Goal: Task Accomplishment & Management: Use online tool/utility

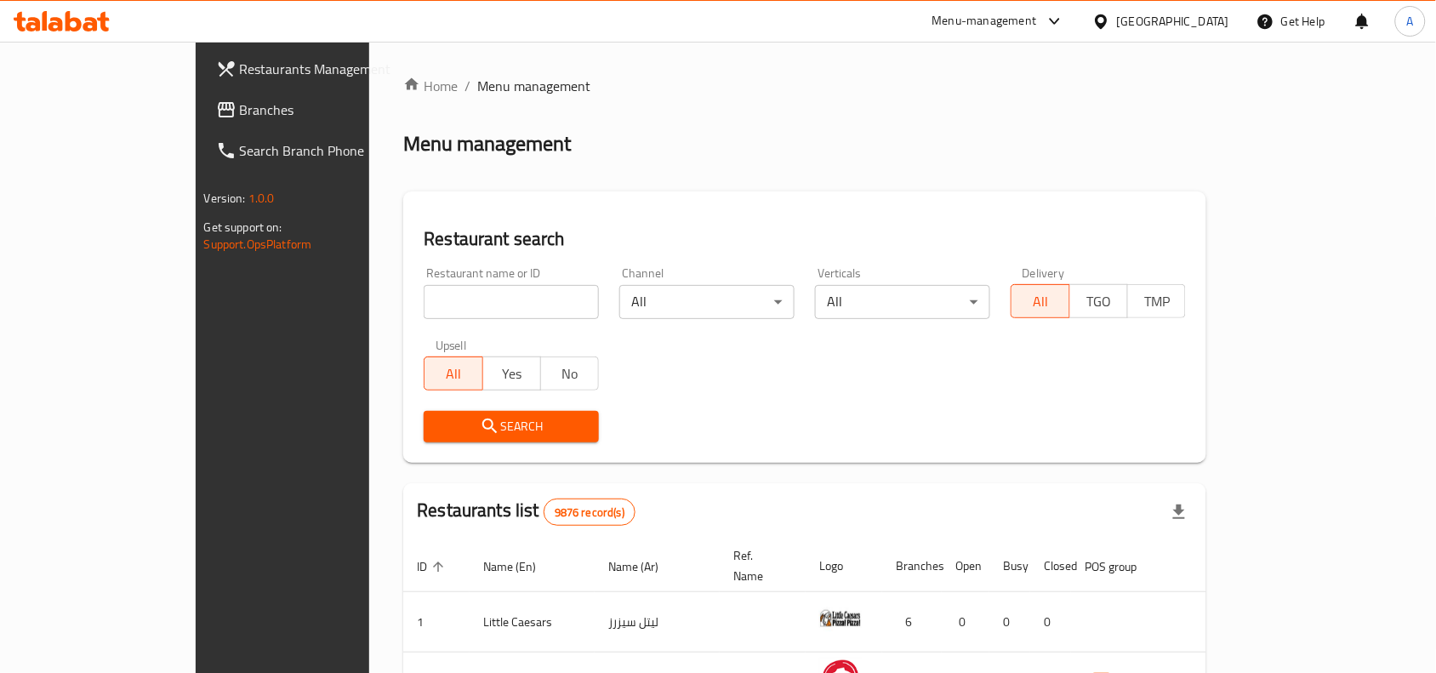
click at [240, 115] on span "Branches" at bounding box center [331, 110] width 182 height 20
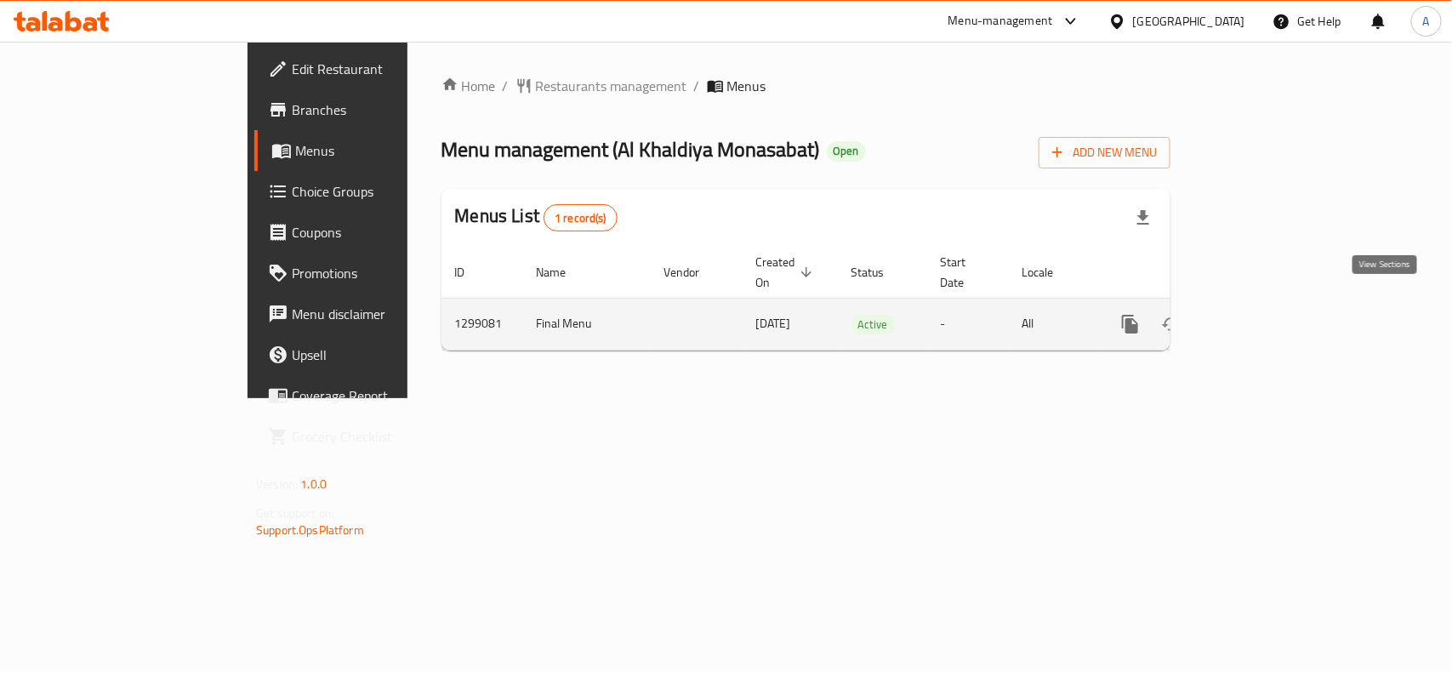
click at [1264, 314] on icon "enhanced table" at bounding box center [1253, 324] width 20 height 20
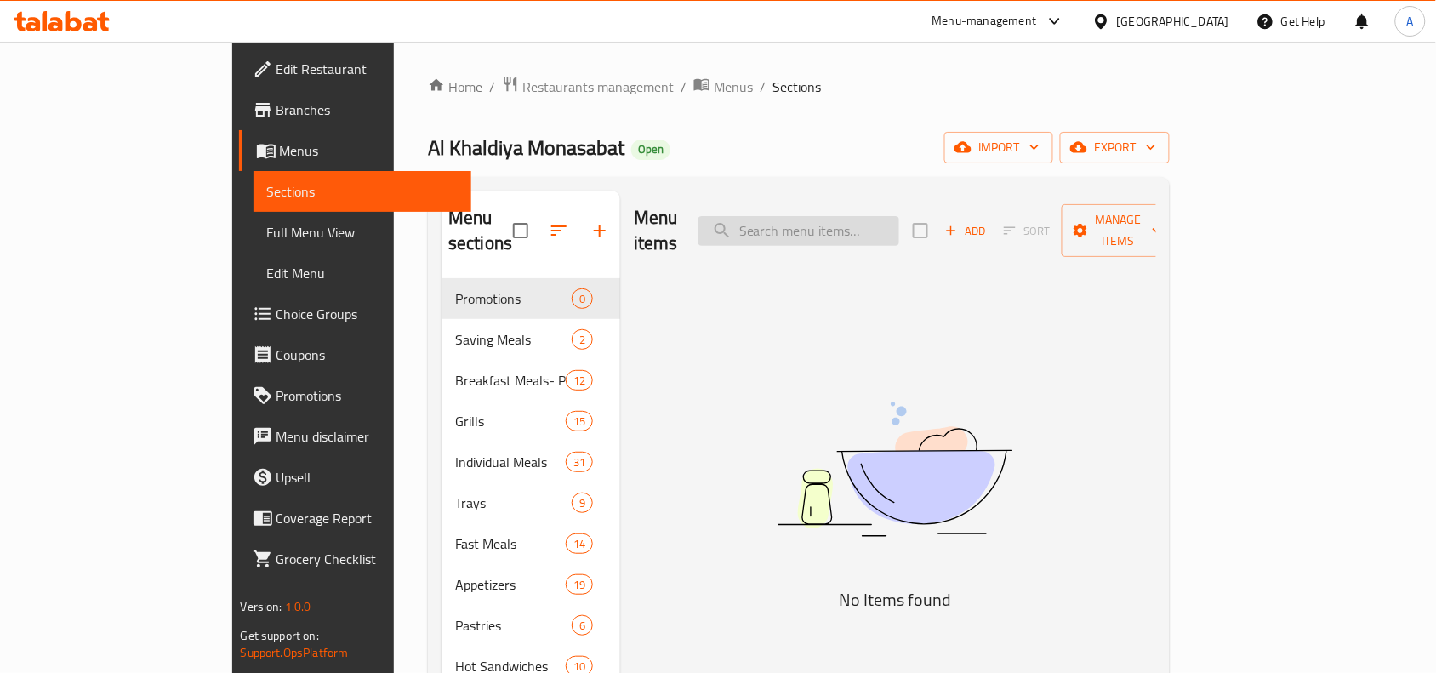
click at [899, 221] on input "search" at bounding box center [799, 231] width 201 height 30
paste input "Hot Grape Leaves"
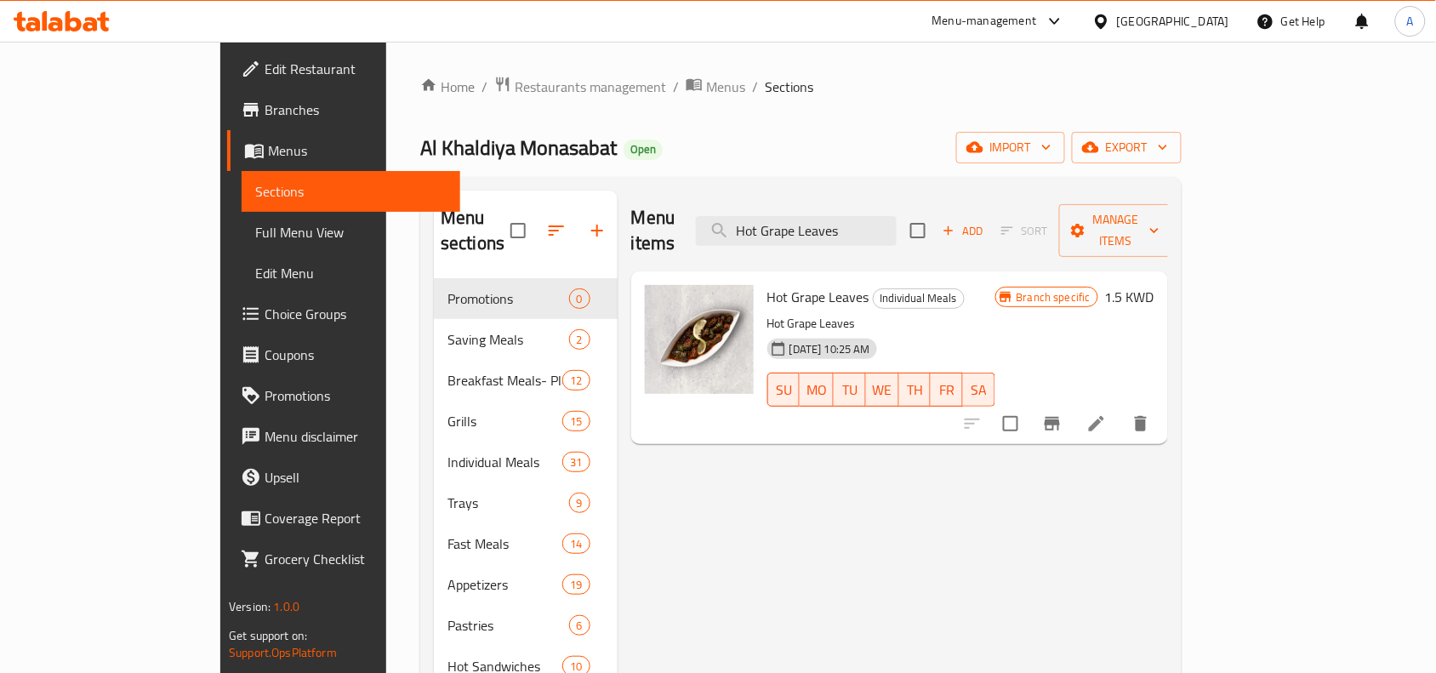
type input "Hot Grape Leaves"
click at [1107, 414] on icon at bounding box center [1097, 424] width 20 height 20
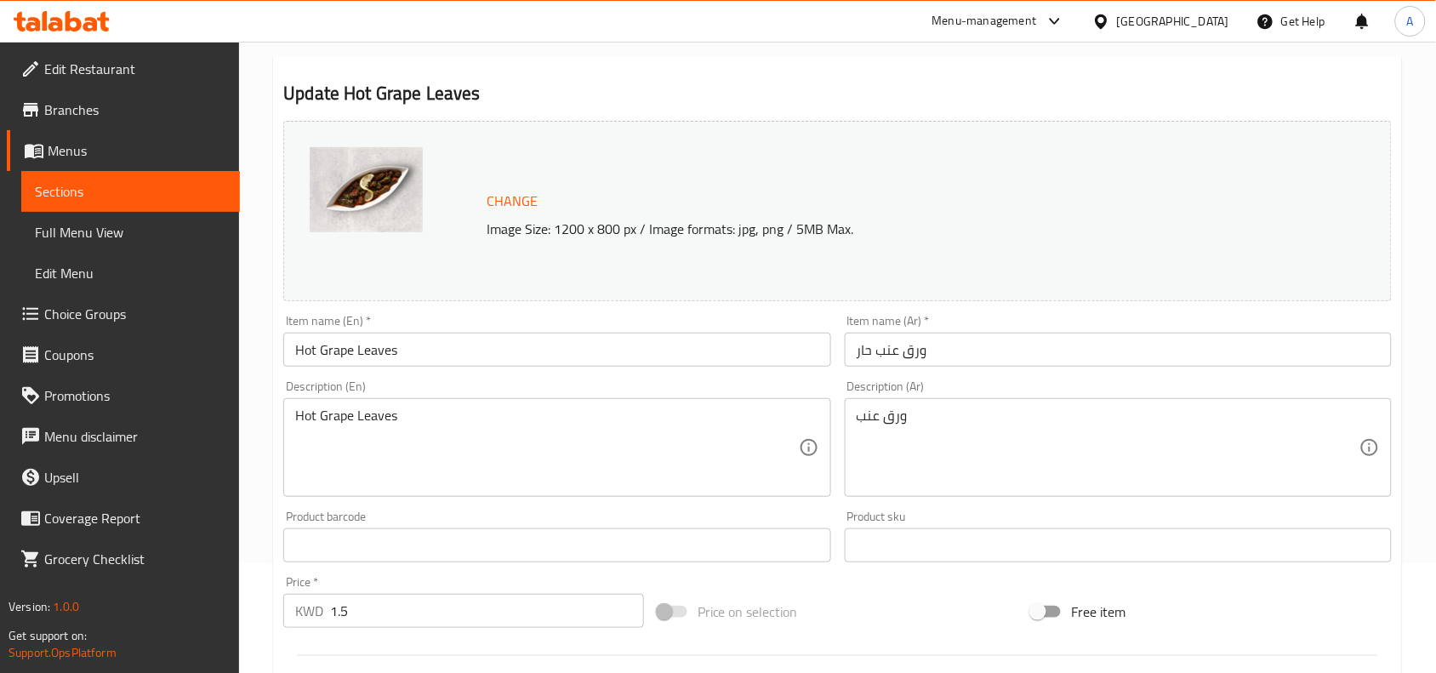
scroll to position [213, 0]
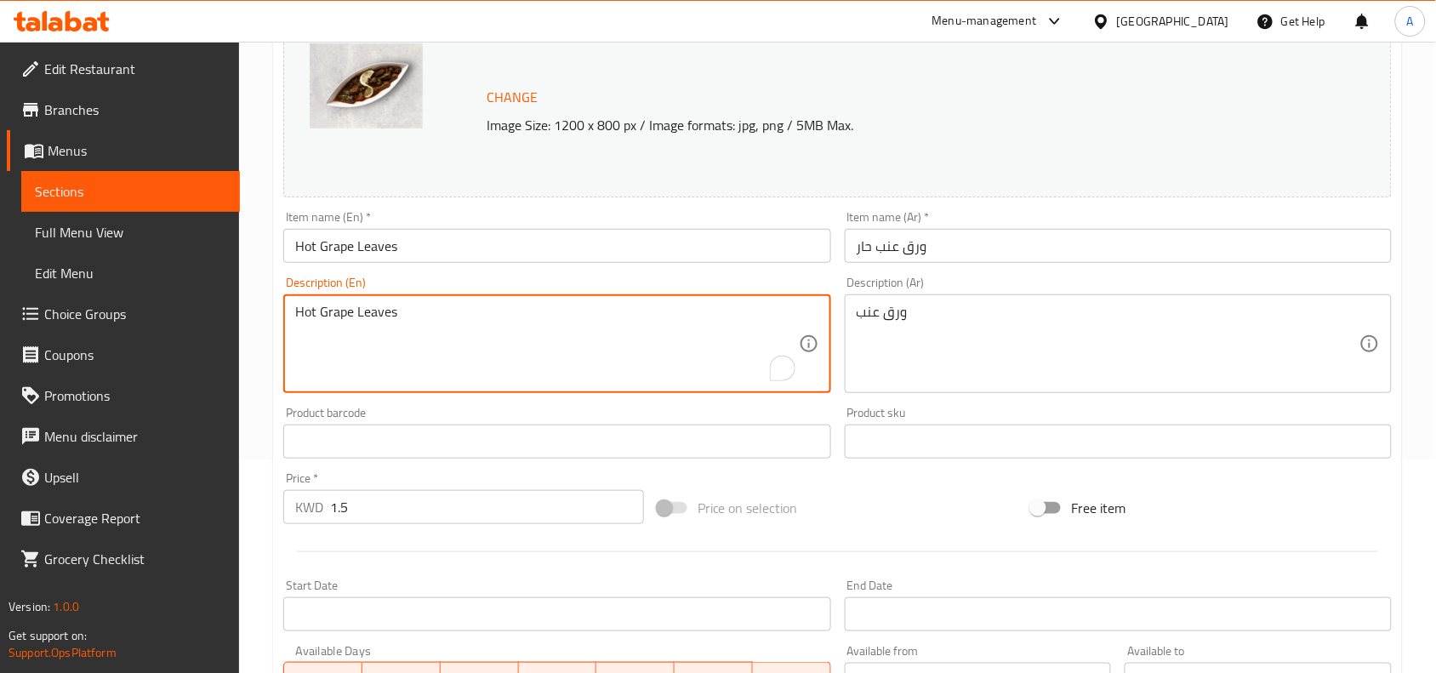
click at [385, 313] on textarea "Hot Grape Leaves" at bounding box center [546, 344] width 503 height 81
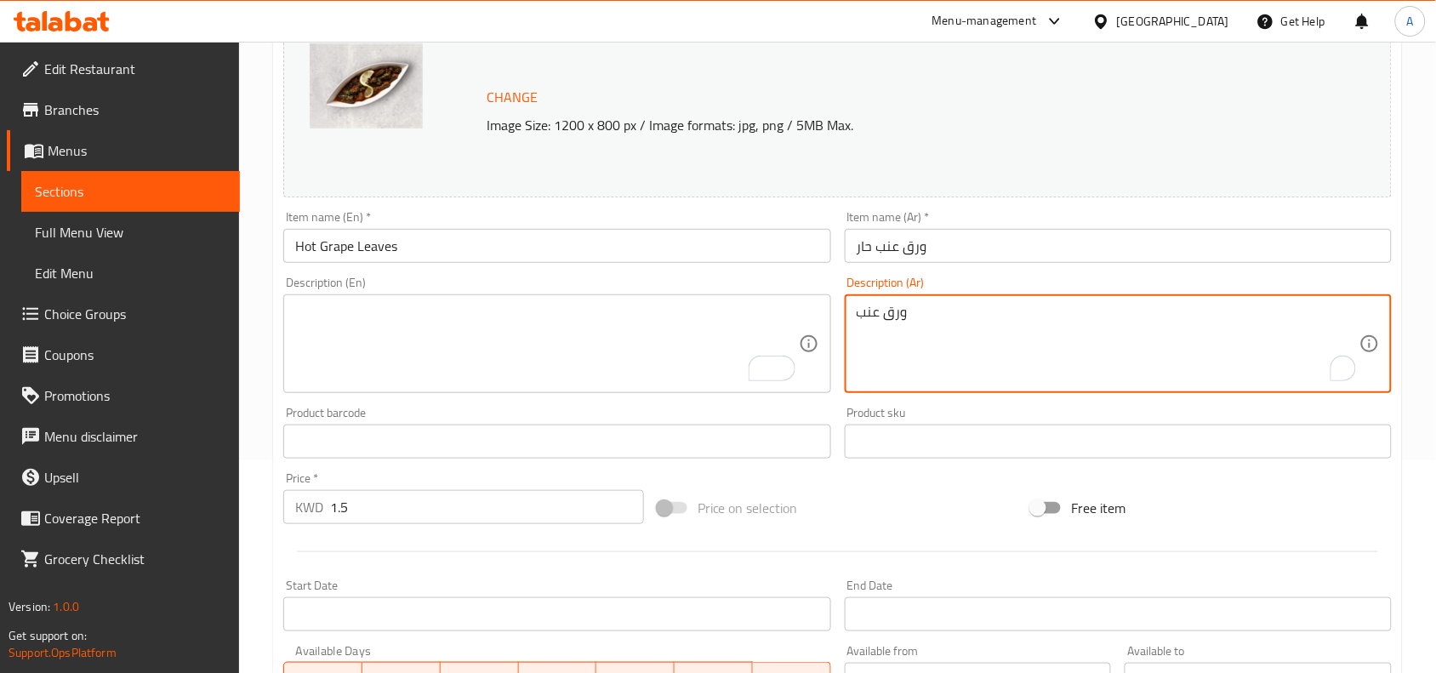
click at [960, 328] on textarea "ورق عنب" at bounding box center [1108, 344] width 503 height 81
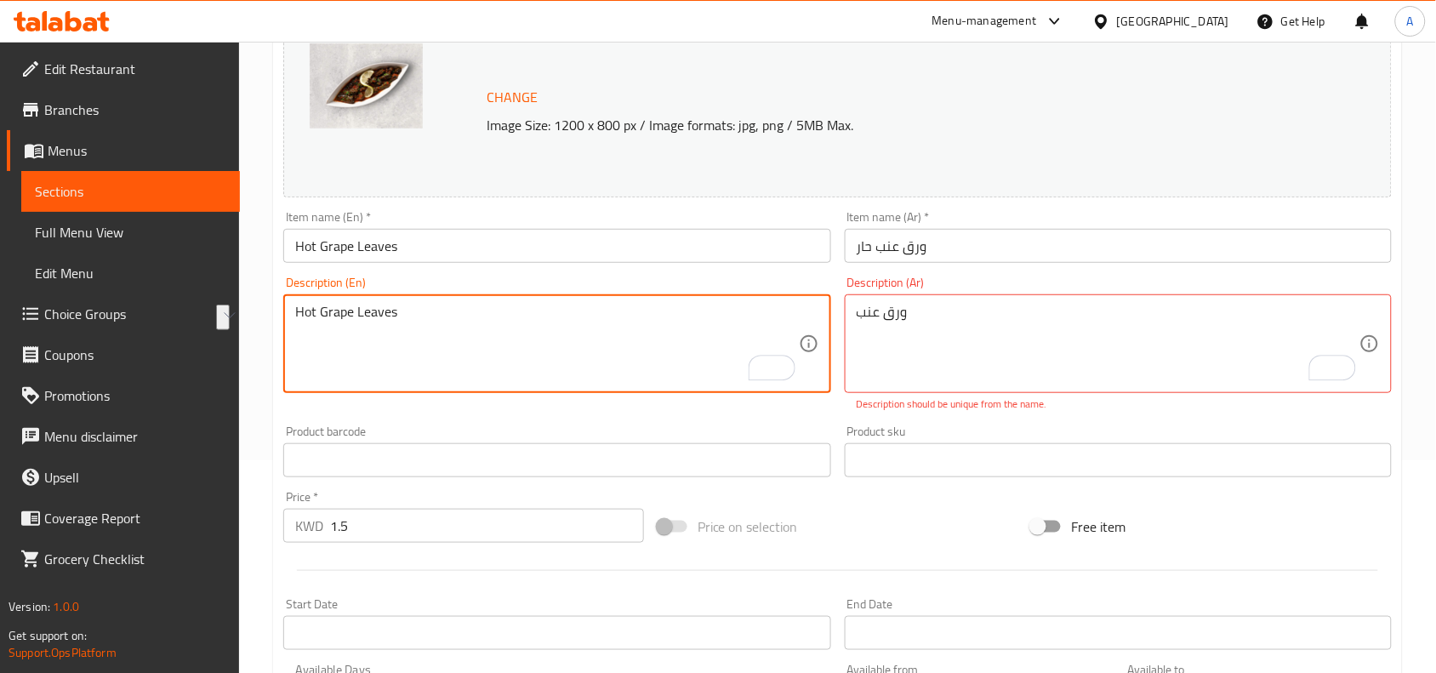
click at [675, 316] on textarea "Hot Grape Leaves" at bounding box center [546, 344] width 503 height 81
type textarea "Hot Grape Leaves"
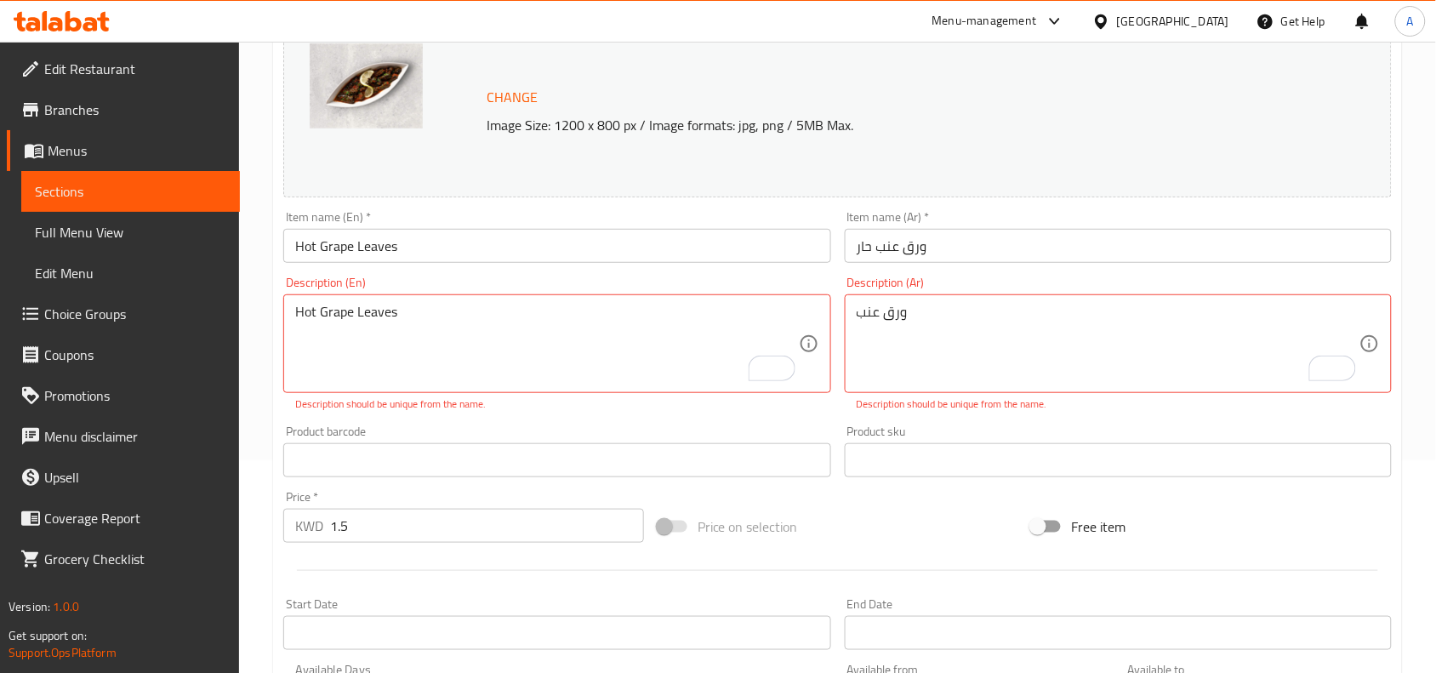
click at [628, 406] on div "Description (En) Hot Grape Leaves Description (En) Description should be unique…" at bounding box center [557, 344] width 561 height 149
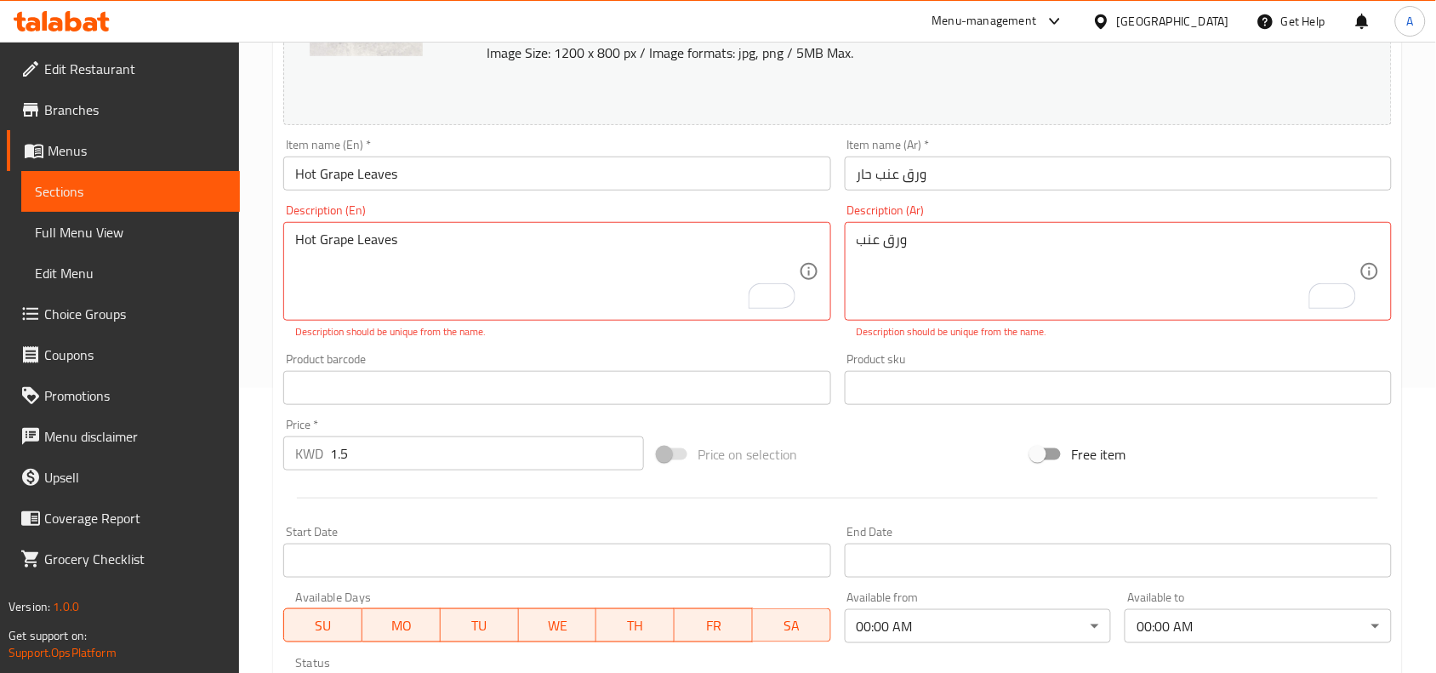
scroll to position [319, 0]
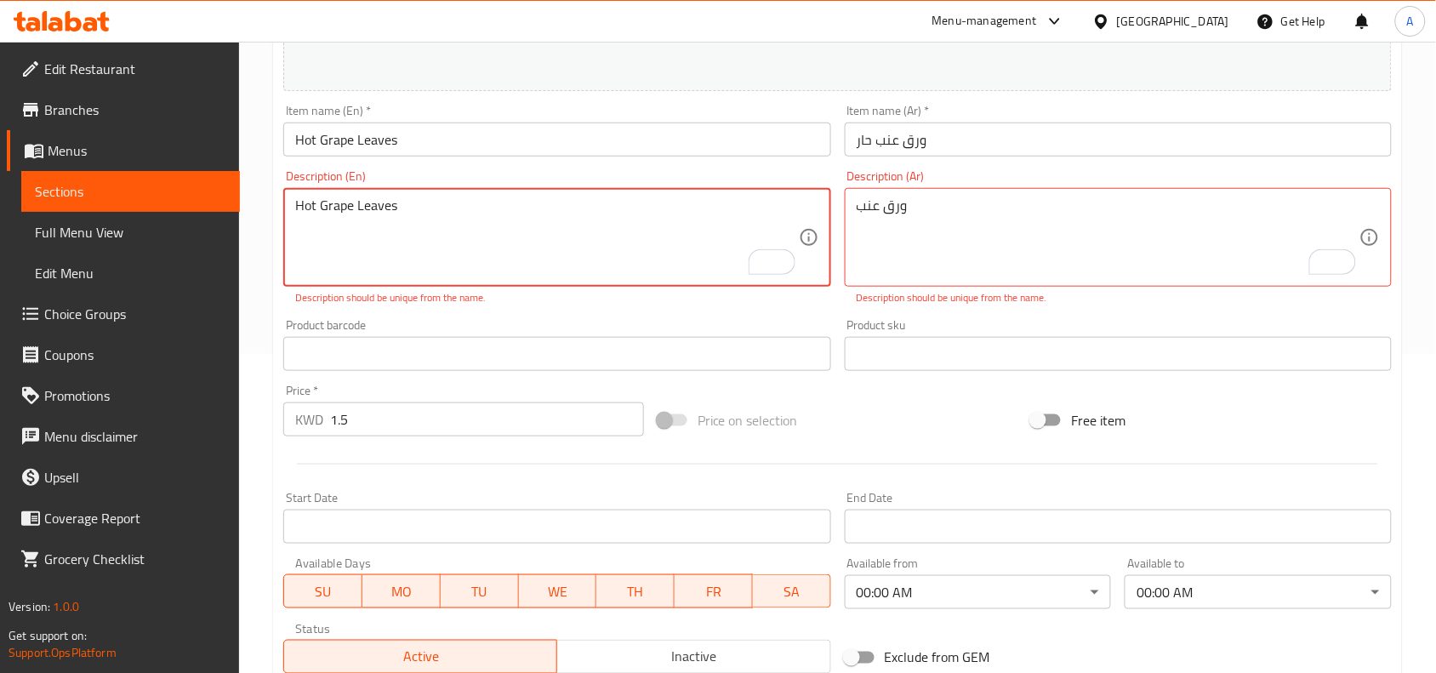
click at [364, 202] on textarea "Hot Grape Leaves" at bounding box center [546, 237] width 503 height 81
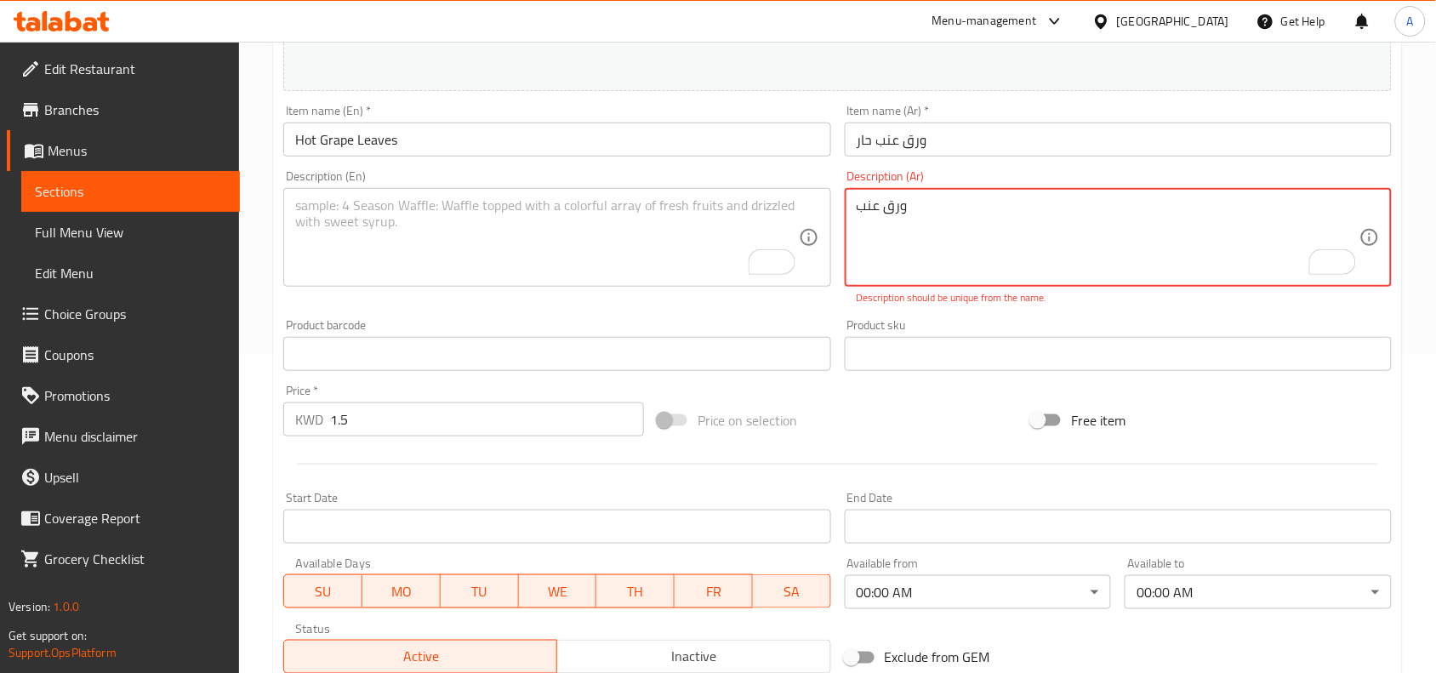
click at [909, 198] on textarea "ورق عنب" at bounding box center [1108, 237] width 503 height 81
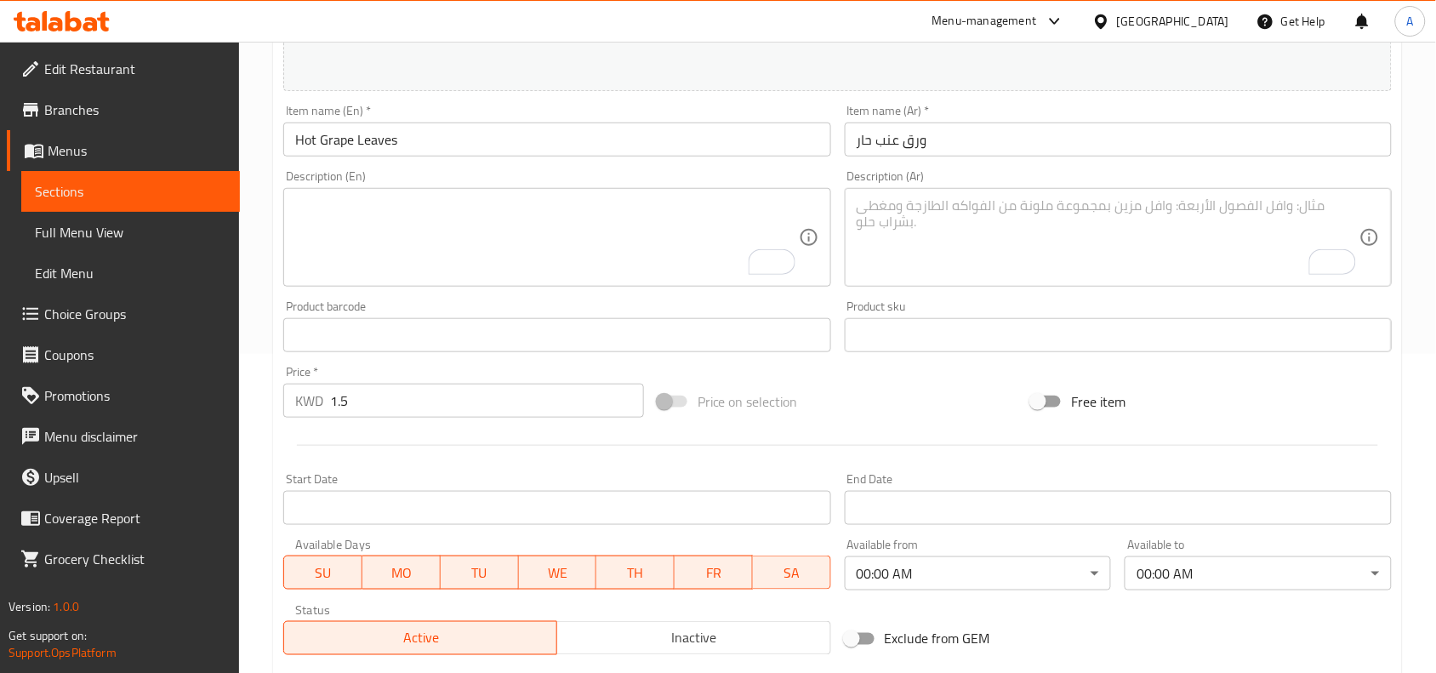
click at [870, 434] on div "Change Image Size: 1200 x 800 px / Image formats: jpg, png / 5MB Max. Item name…" at bounding box center [838, 283] width 1122 height 758
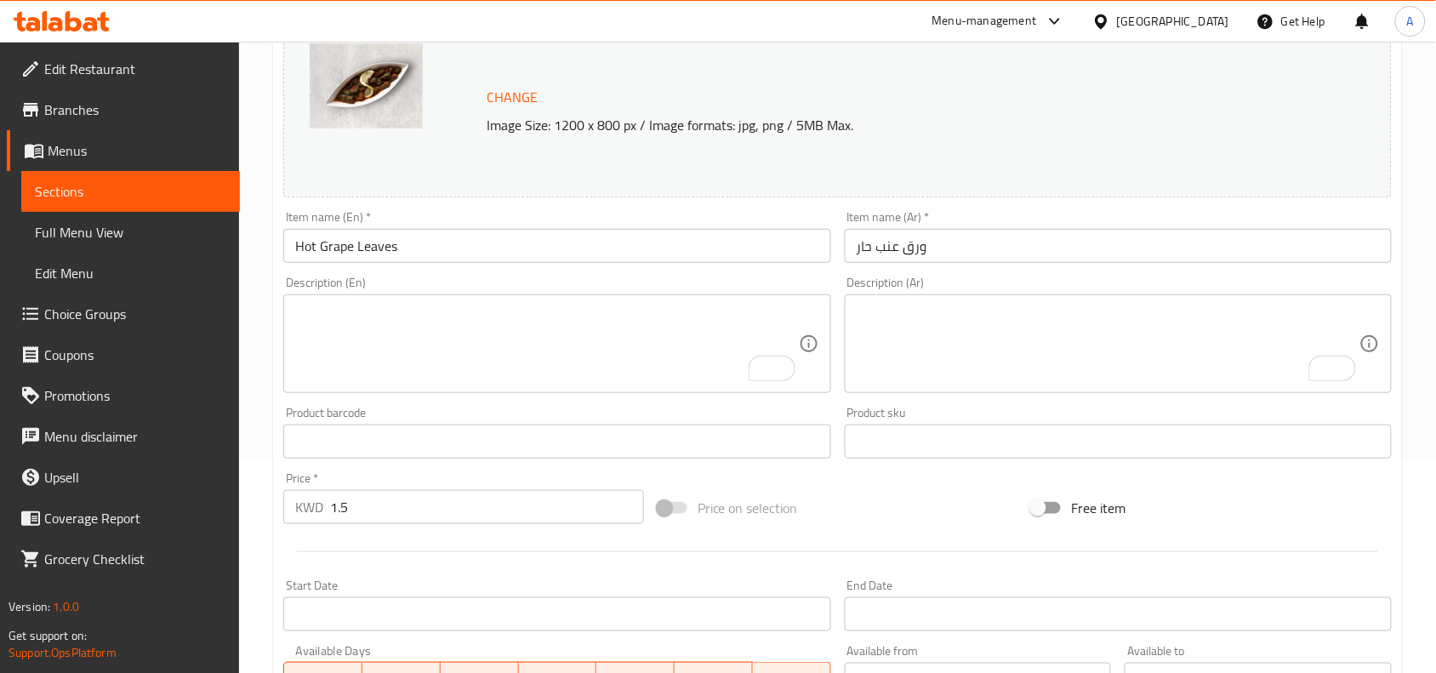
scroll to position [551, 0]
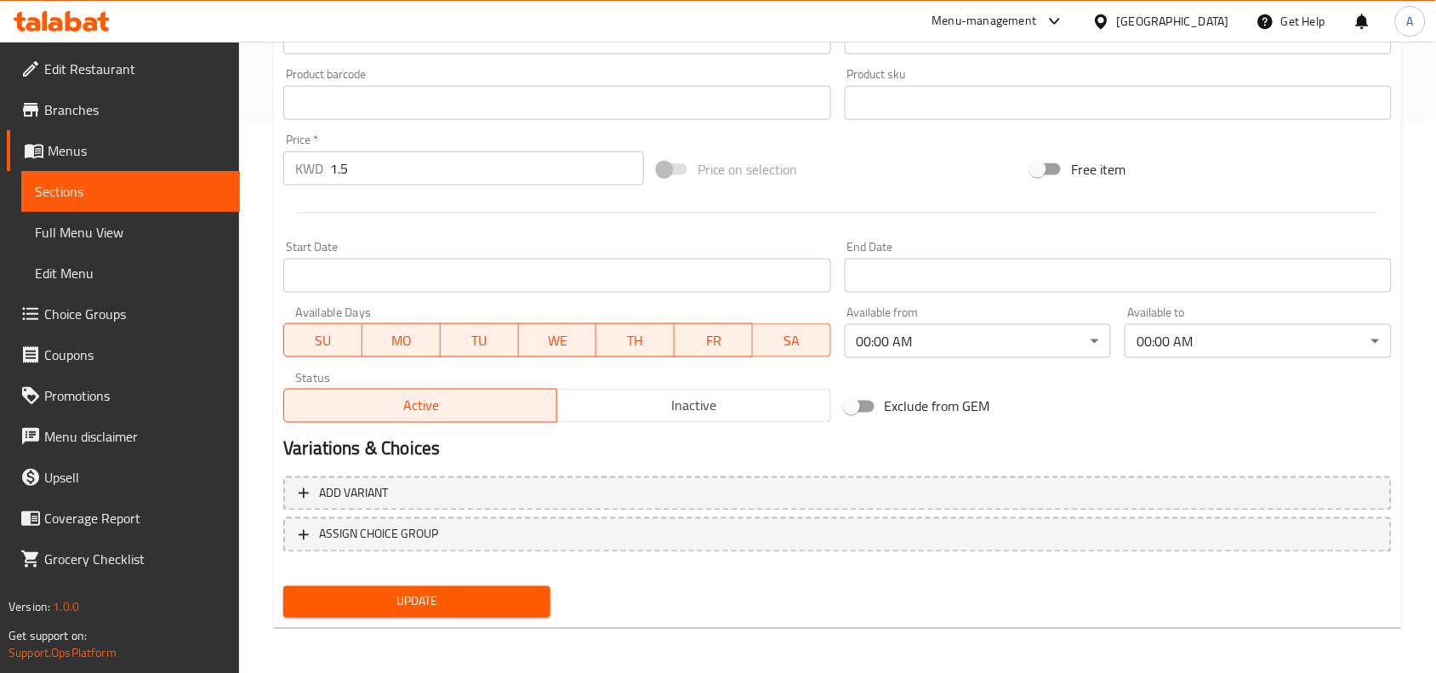
click at [374, 600] on span "Update" at bounding box center [417, 601] width 240 height 21
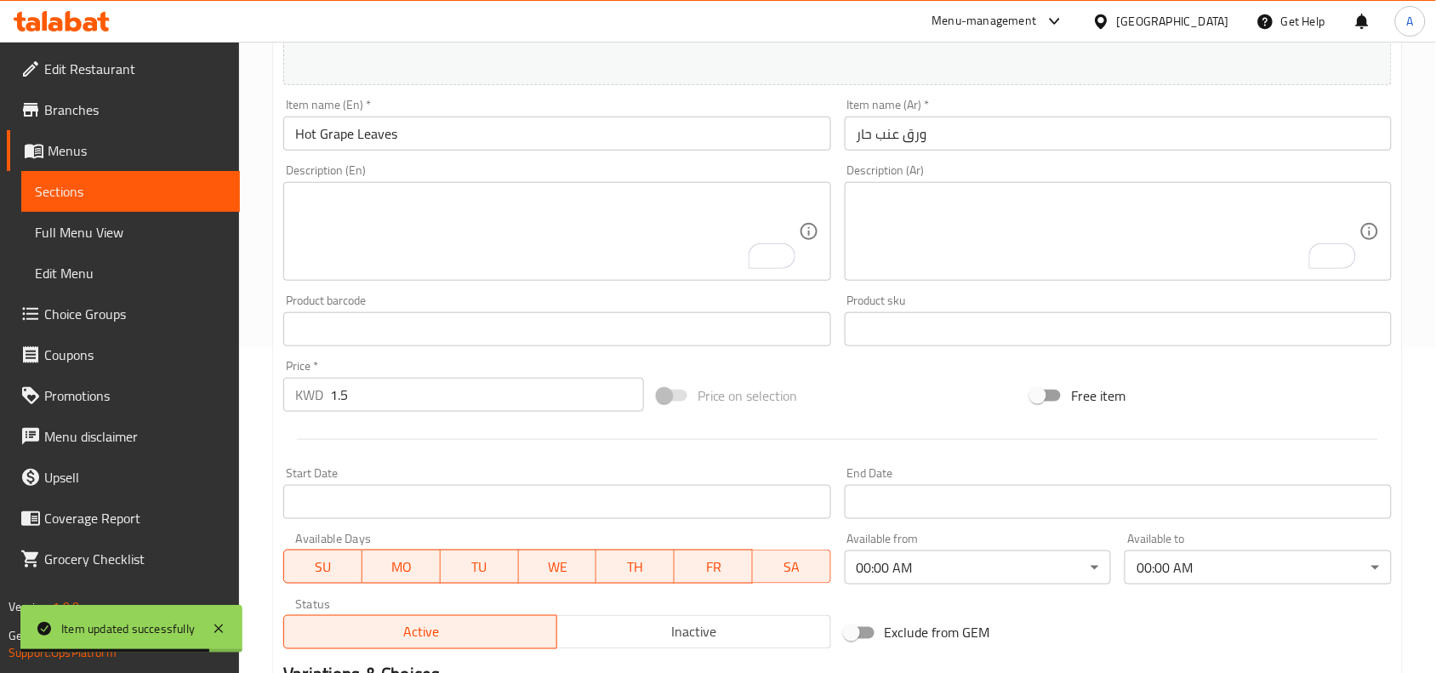
scroll to position [126, 0]
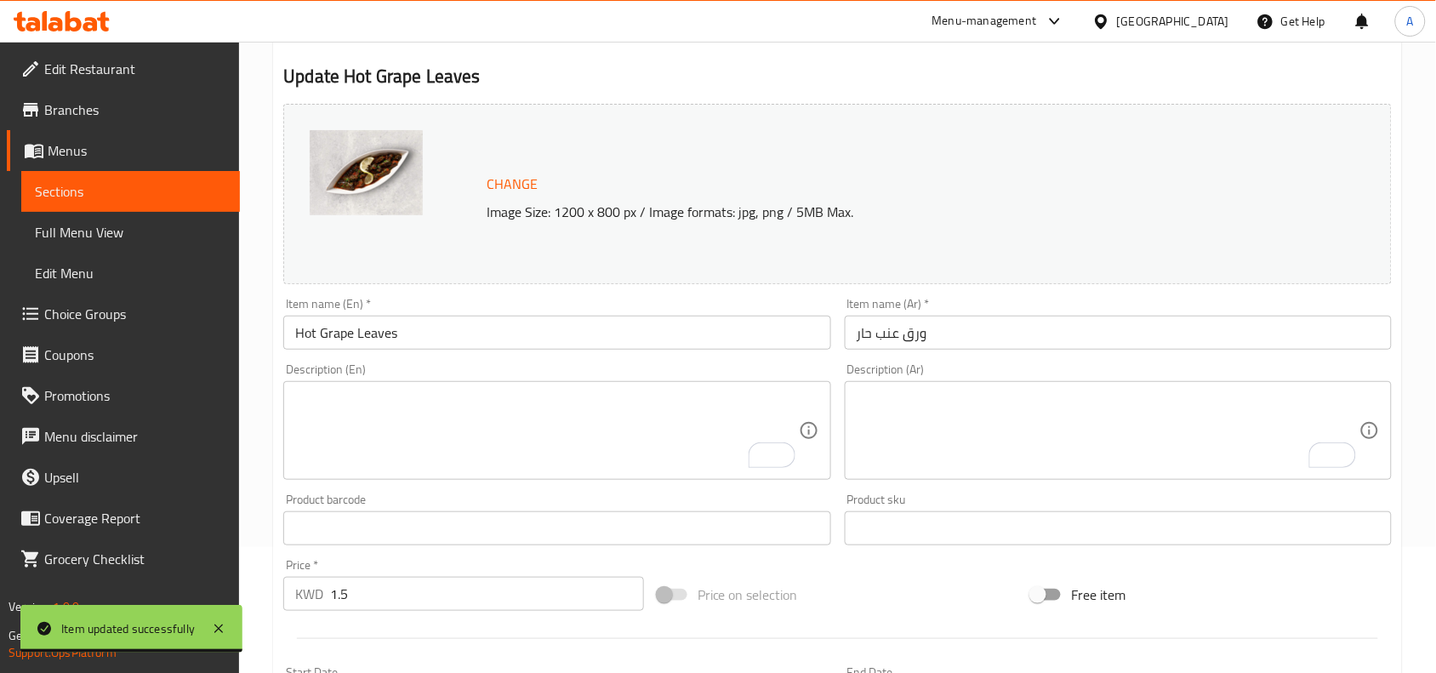
click at [593, 328] on input "Hot Grape Leaves" at bounding box center [556, 333] width 547 height 34
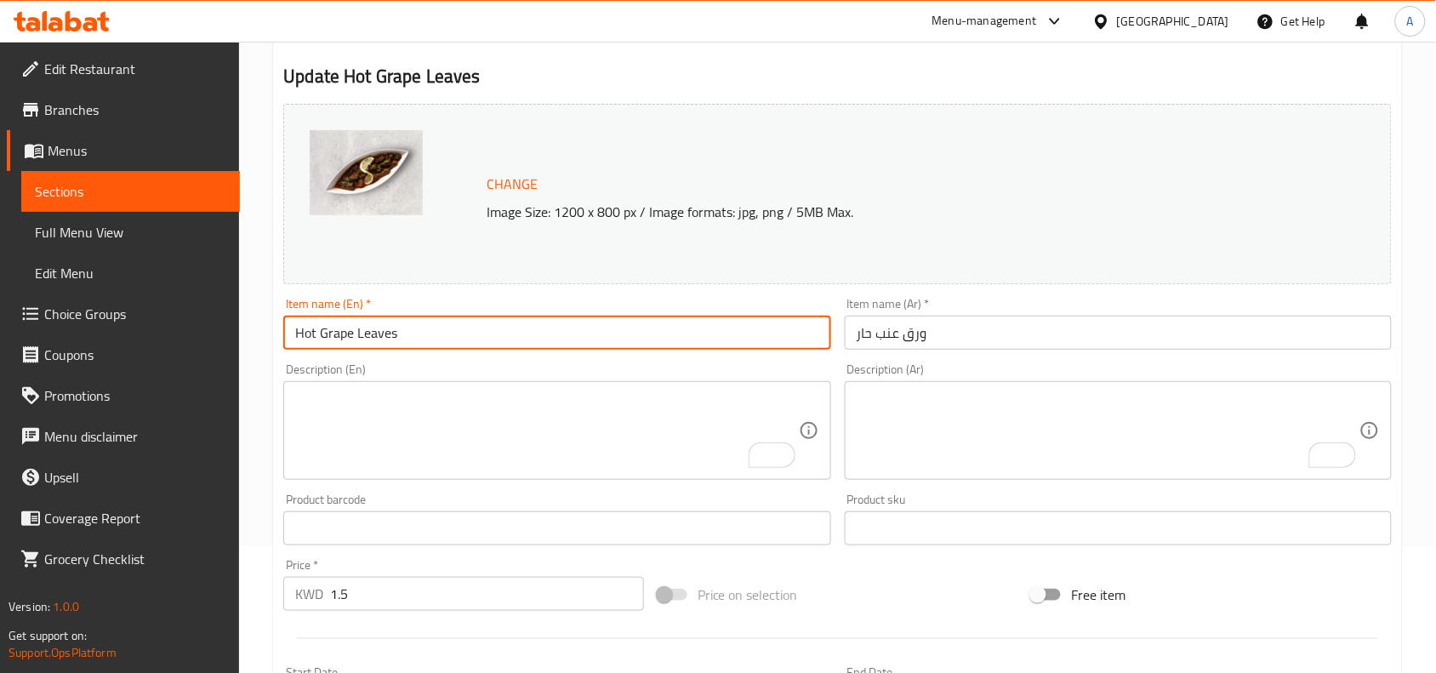
click at [947, 332] on input "ورق عنب حار" at bounding box center [1118, 333] width 547 height 34
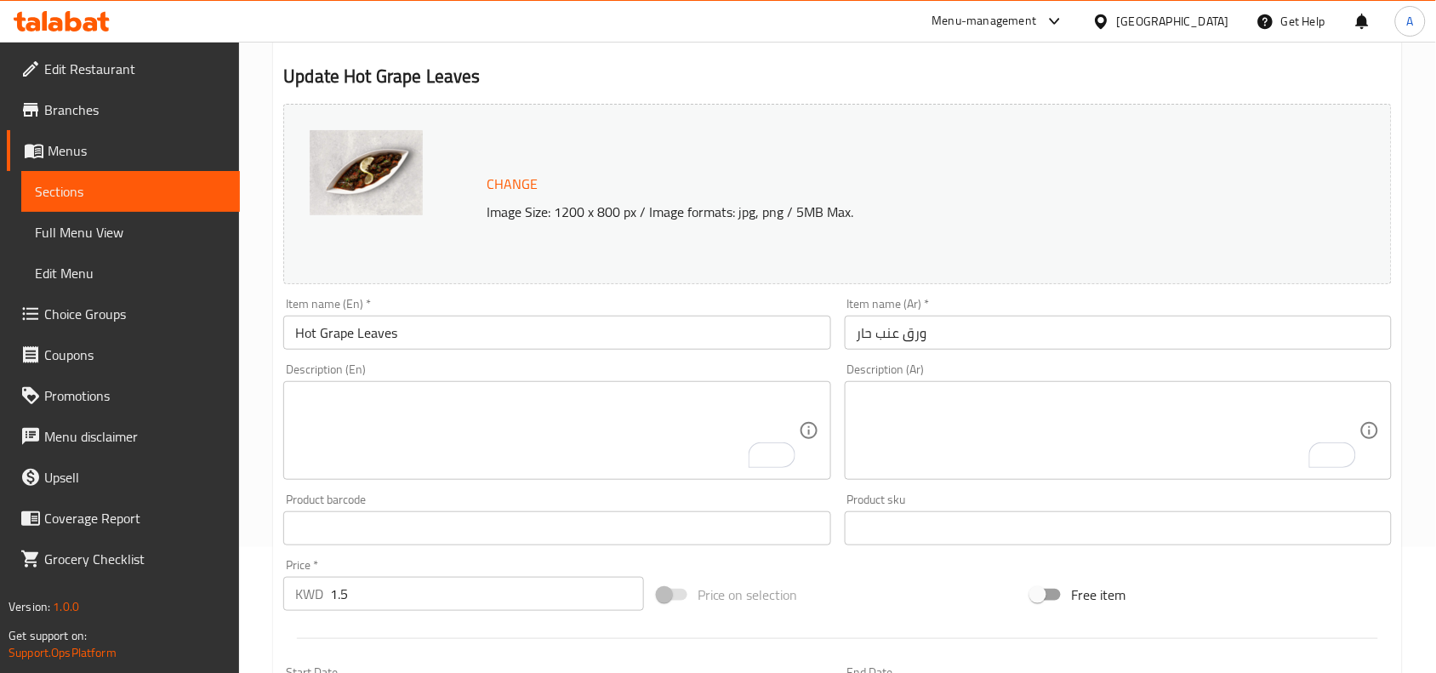
click at [264, 339] on div "Home / Restaurants management / Menus / Sections / item / update Individual Mea…" at bounding box center [837, 508] width 1197 height 1185
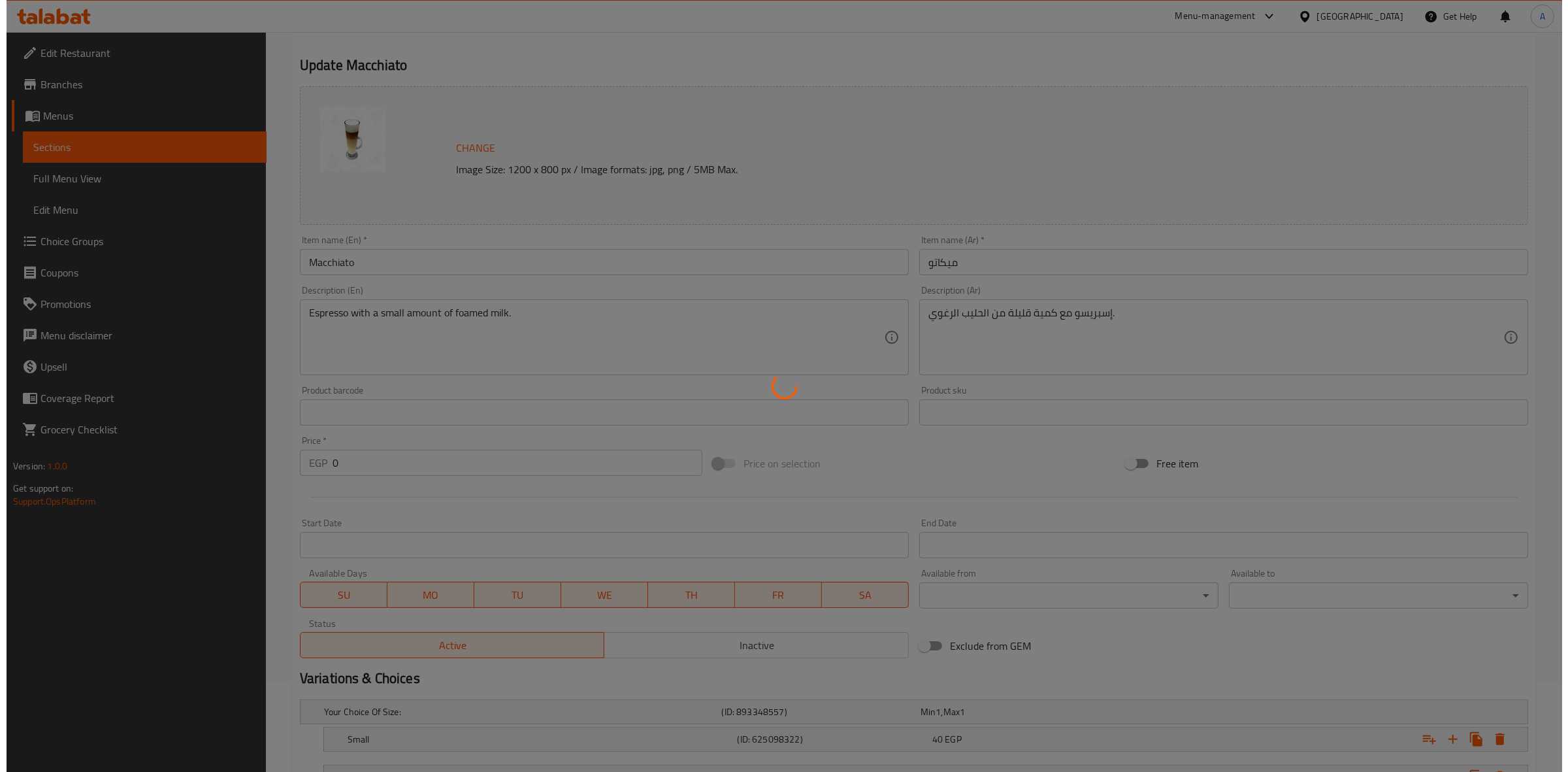
scroll to position [200, 0]
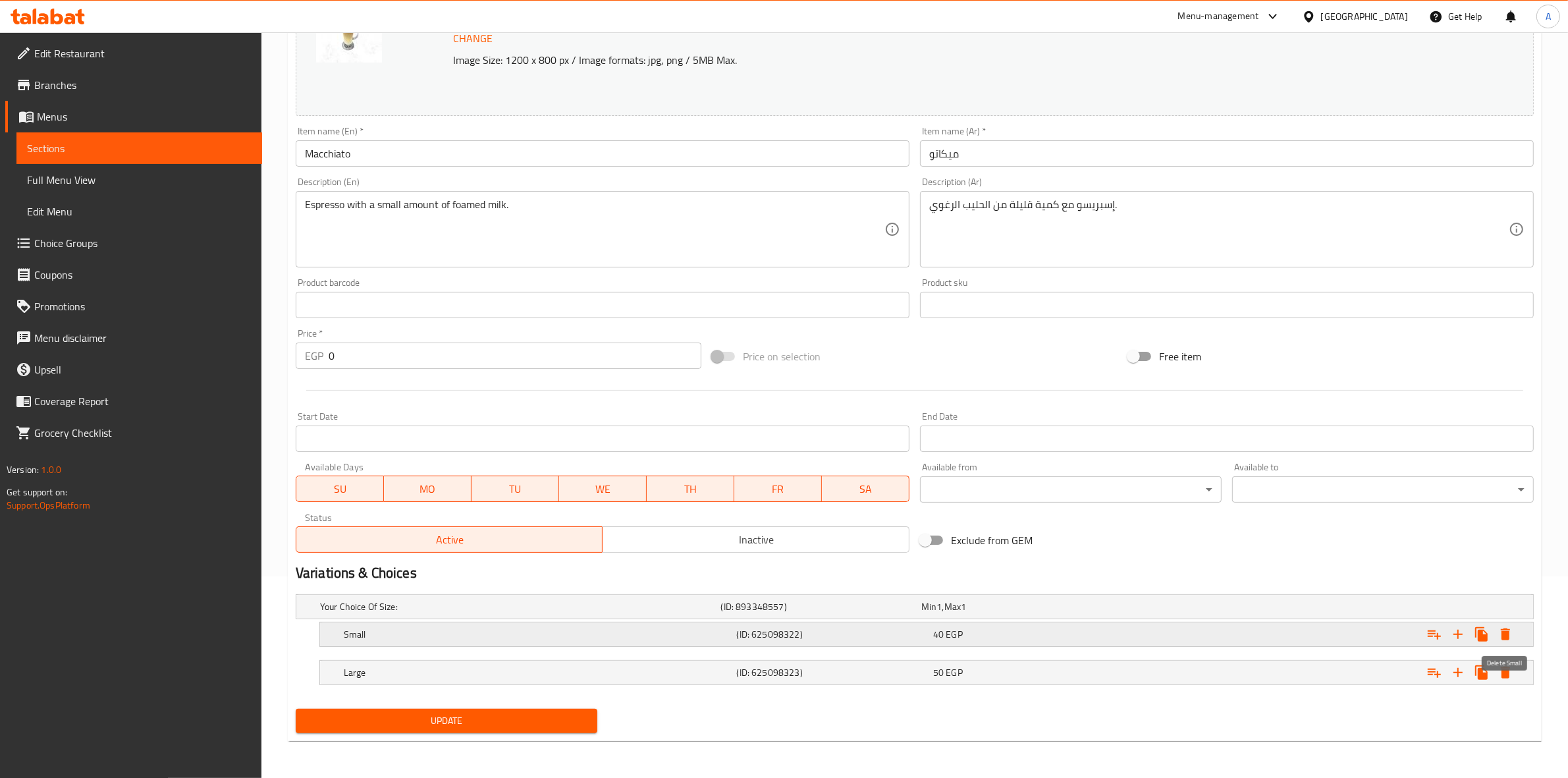
click at [1504, 627] on icon "Expand" at bounding box center [1505, 634] width 15 height 15
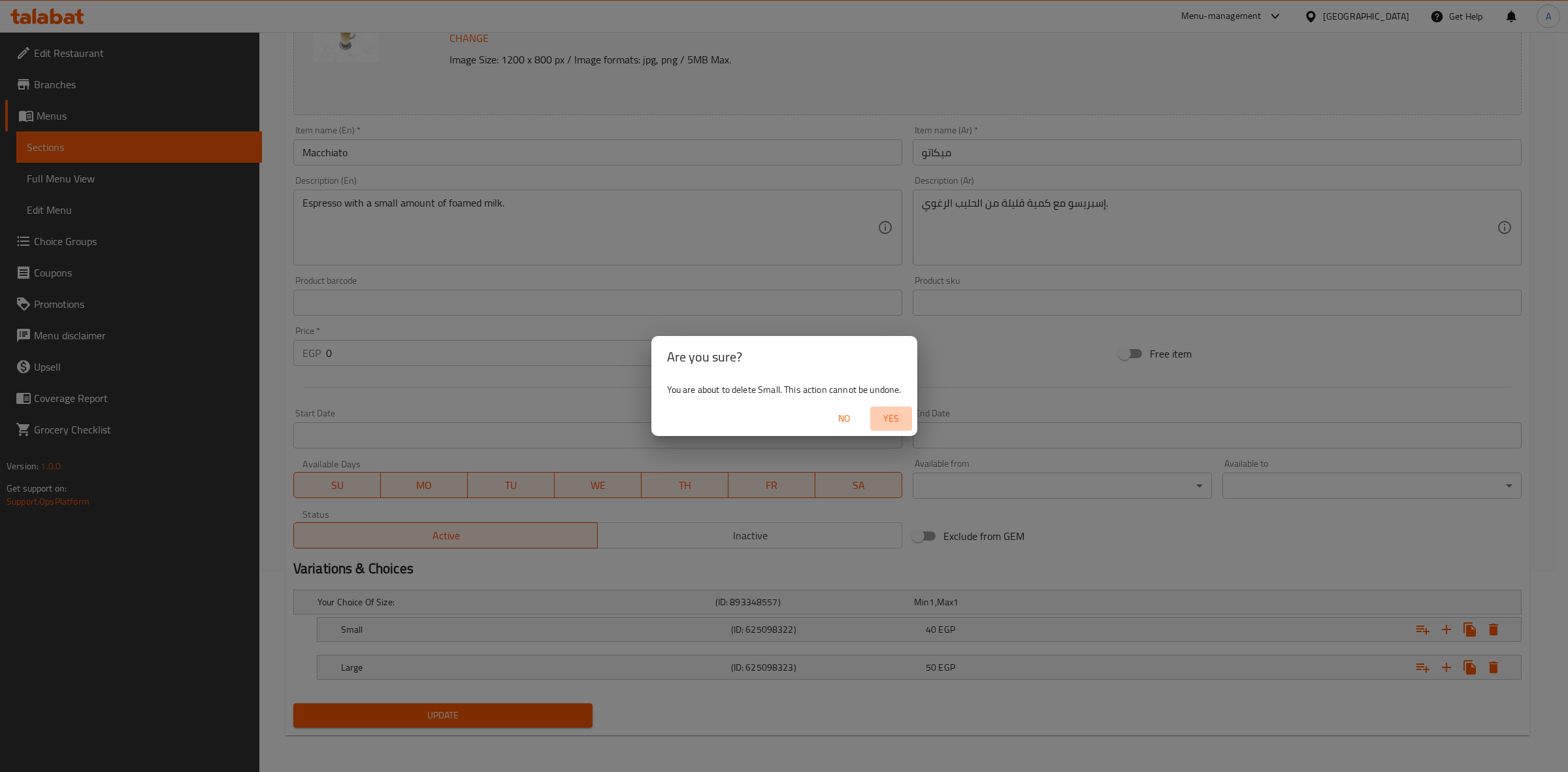
click at [896, 427] on button "Yes" at bounding box center [891, 418] width 41 height 24
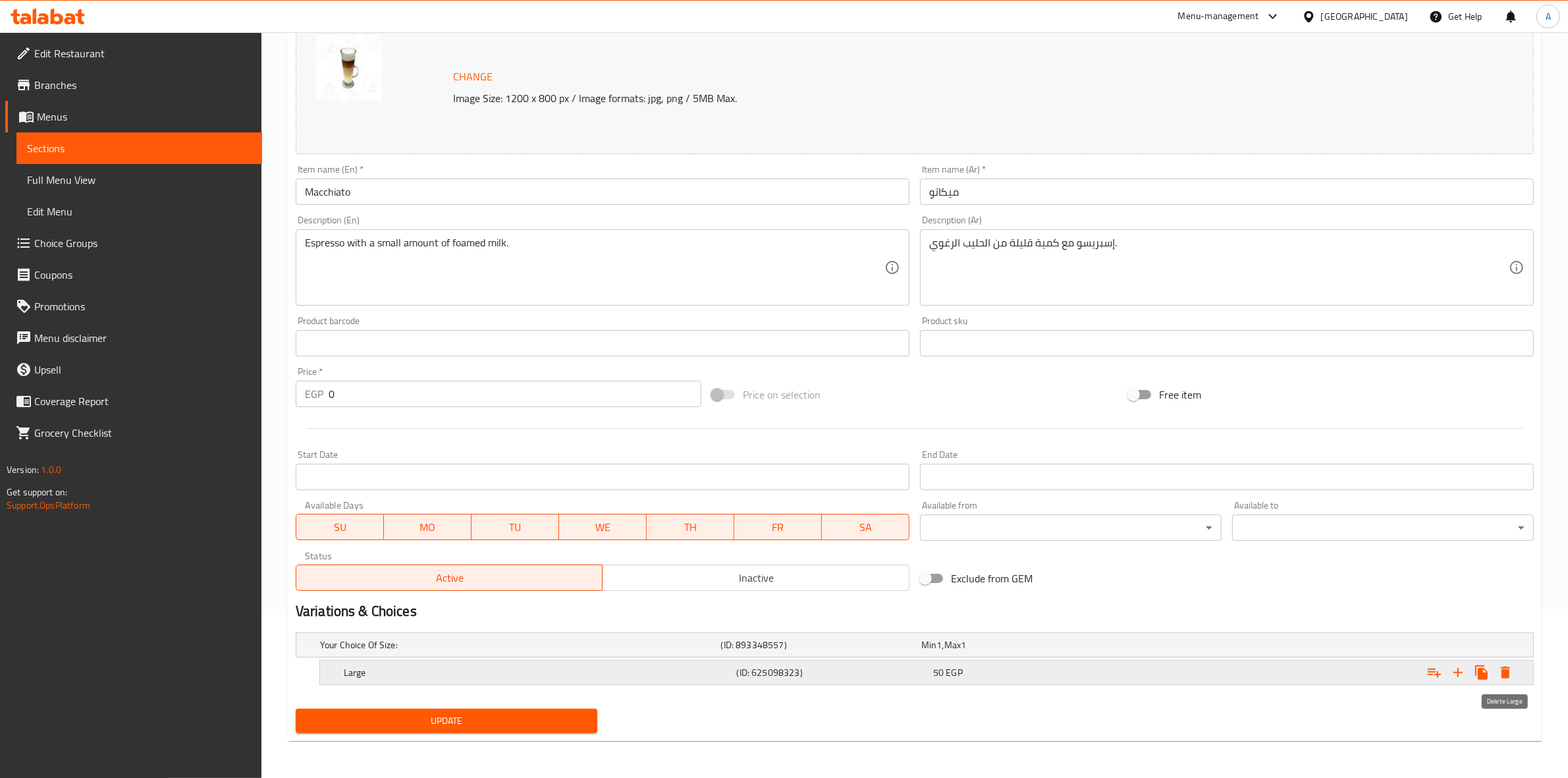
click at [1512, 676] on icon "Expand" at bounding box center [1505, 673] width 15 height 15
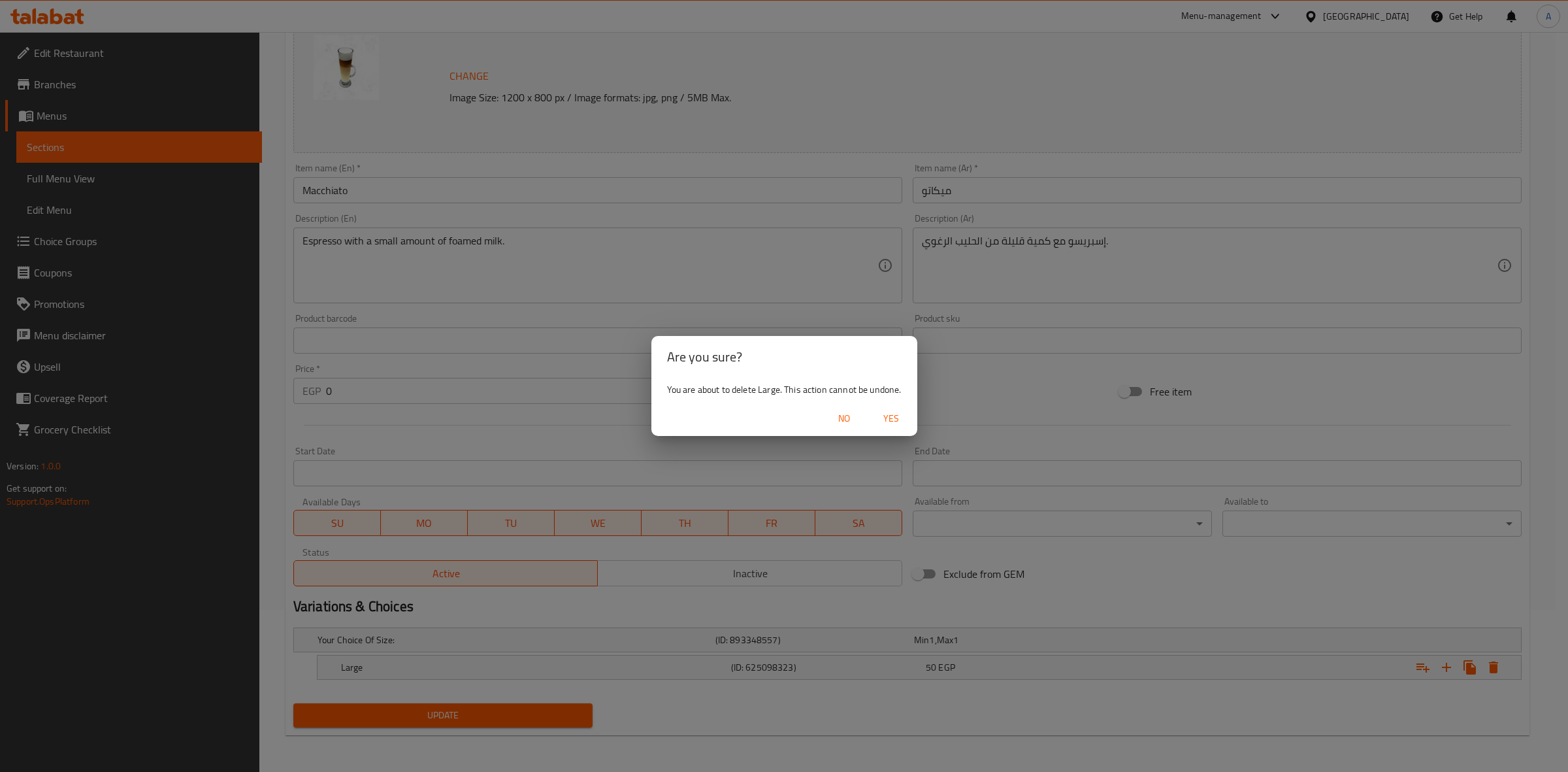
click at [906, 426] on span "Yes" at bounding box center [891, 418] width 31 height 16
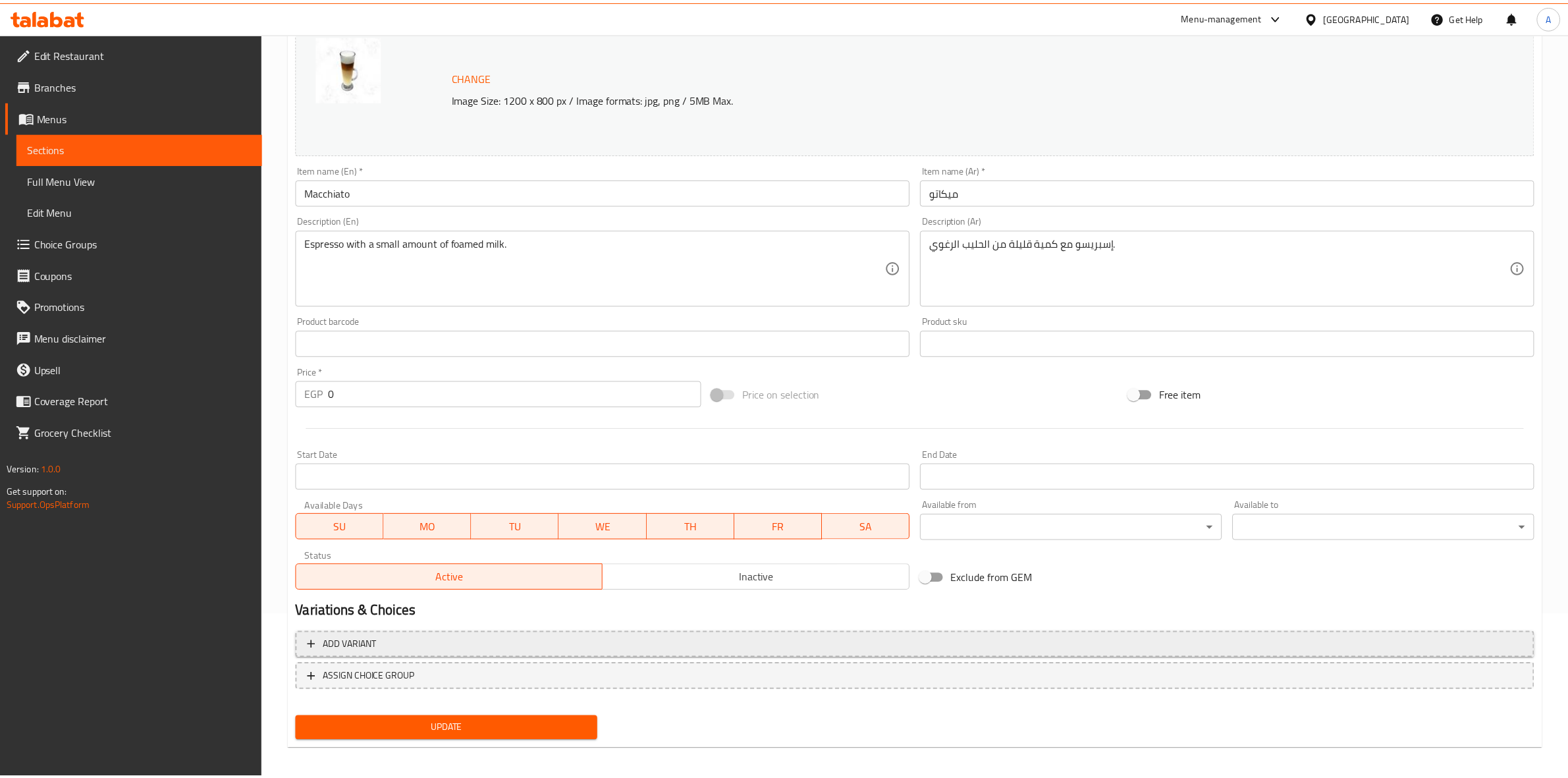
scroll to position [159, 0]
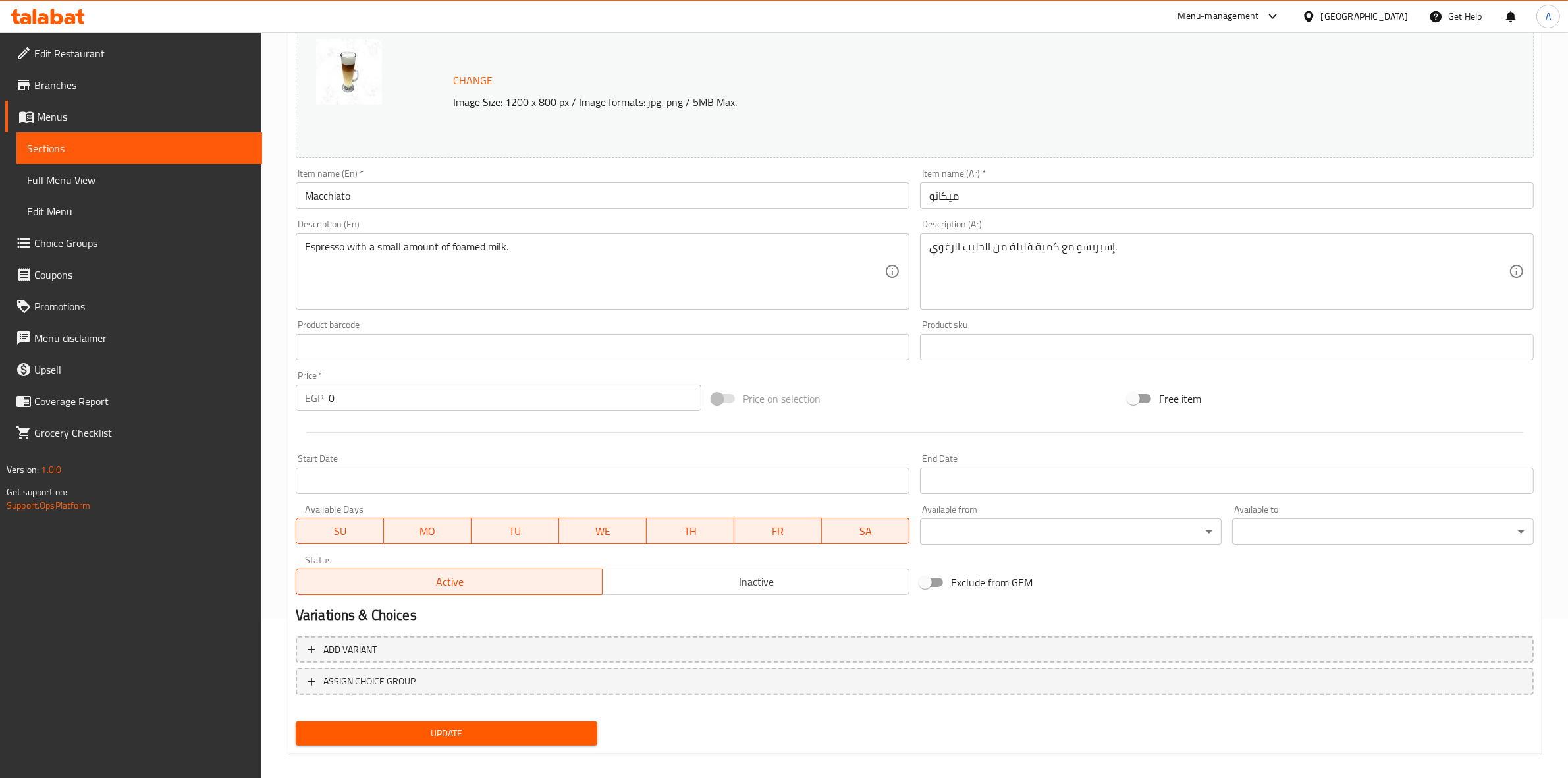
click at [548, 732] on span "Update" at bounding box center [447, 733] width 280 height 16
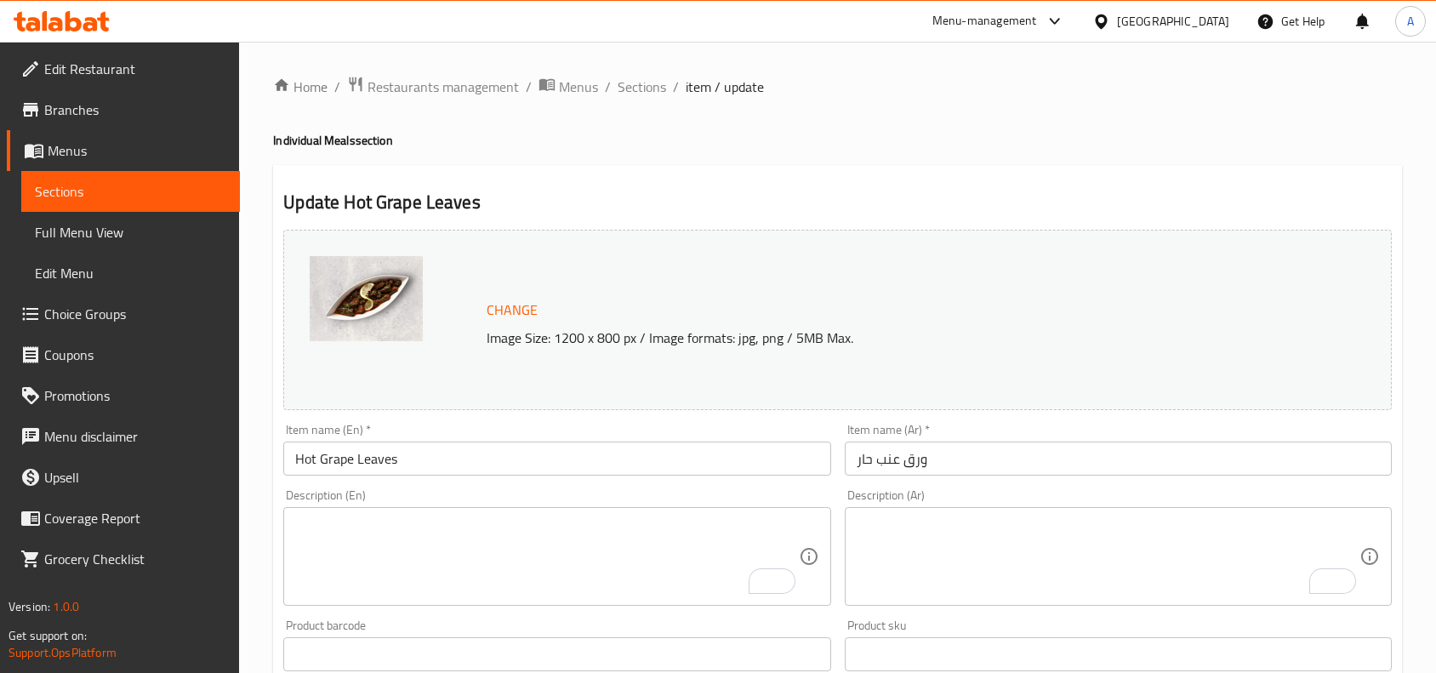
scroll to position [126, 0]
